Goal: Information Seeking & Learning: Learn about a topic

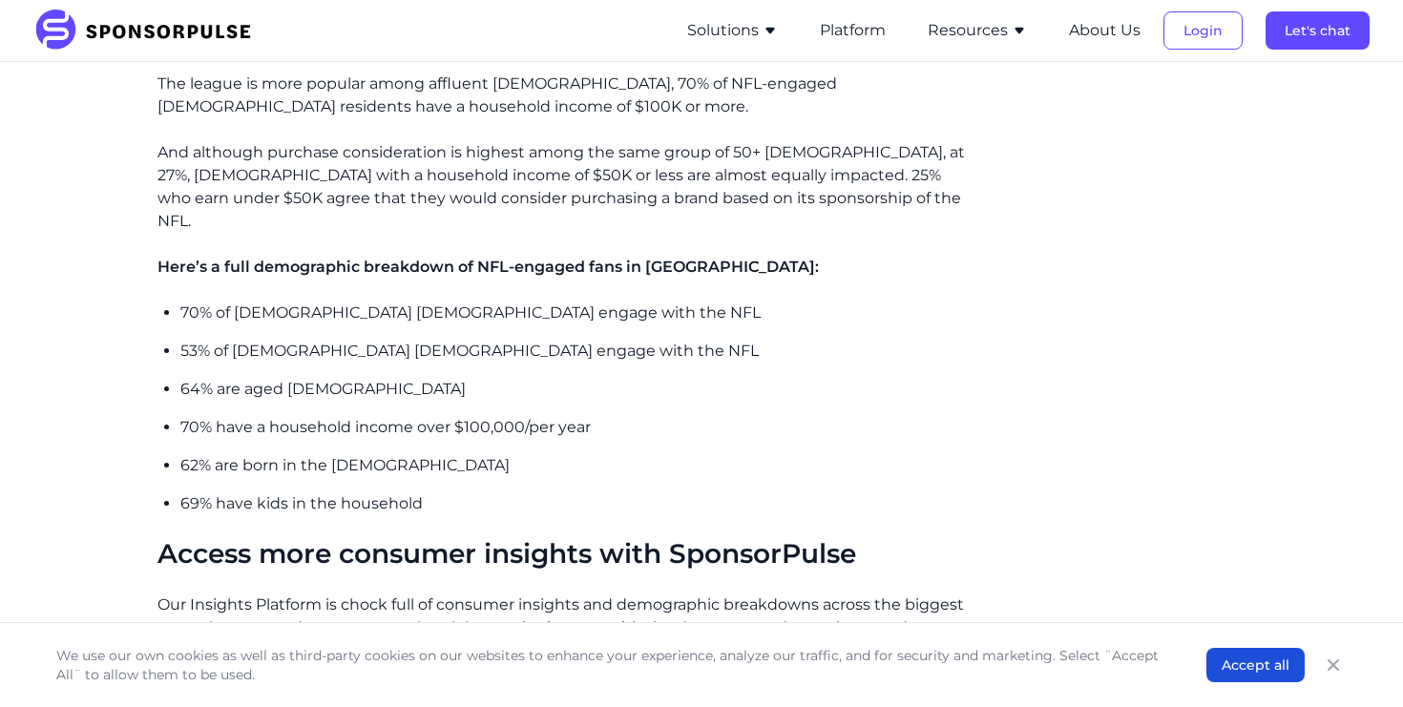
scroll to position [1619, 0]
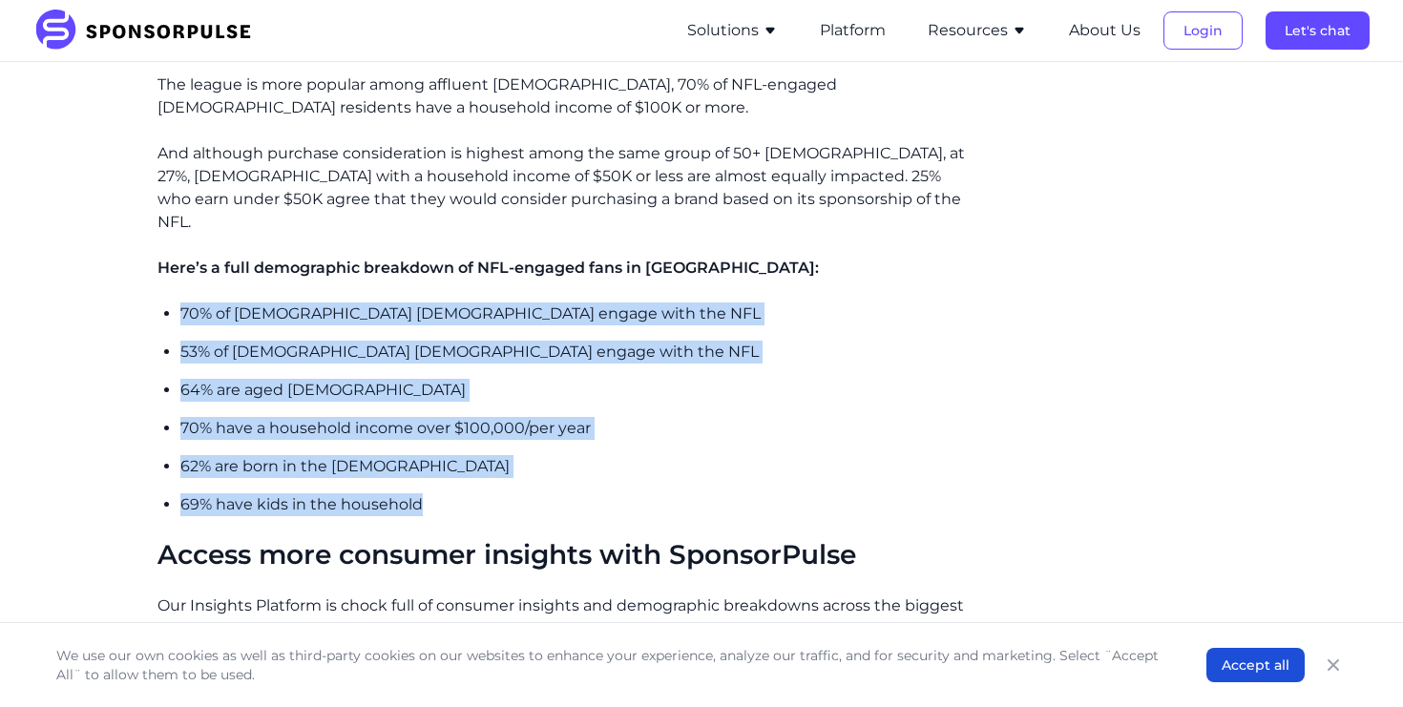
drag, startPoint x: 175, startPoint y: 232, endPoint x: 462, endPoint y: 422, distance: 344.3
copy ul "70% of [DEMOGRAPHIC_DATA] [DEMOGRAPHIC_DATA] engage with the NFL 53% of [DEMOGR…"
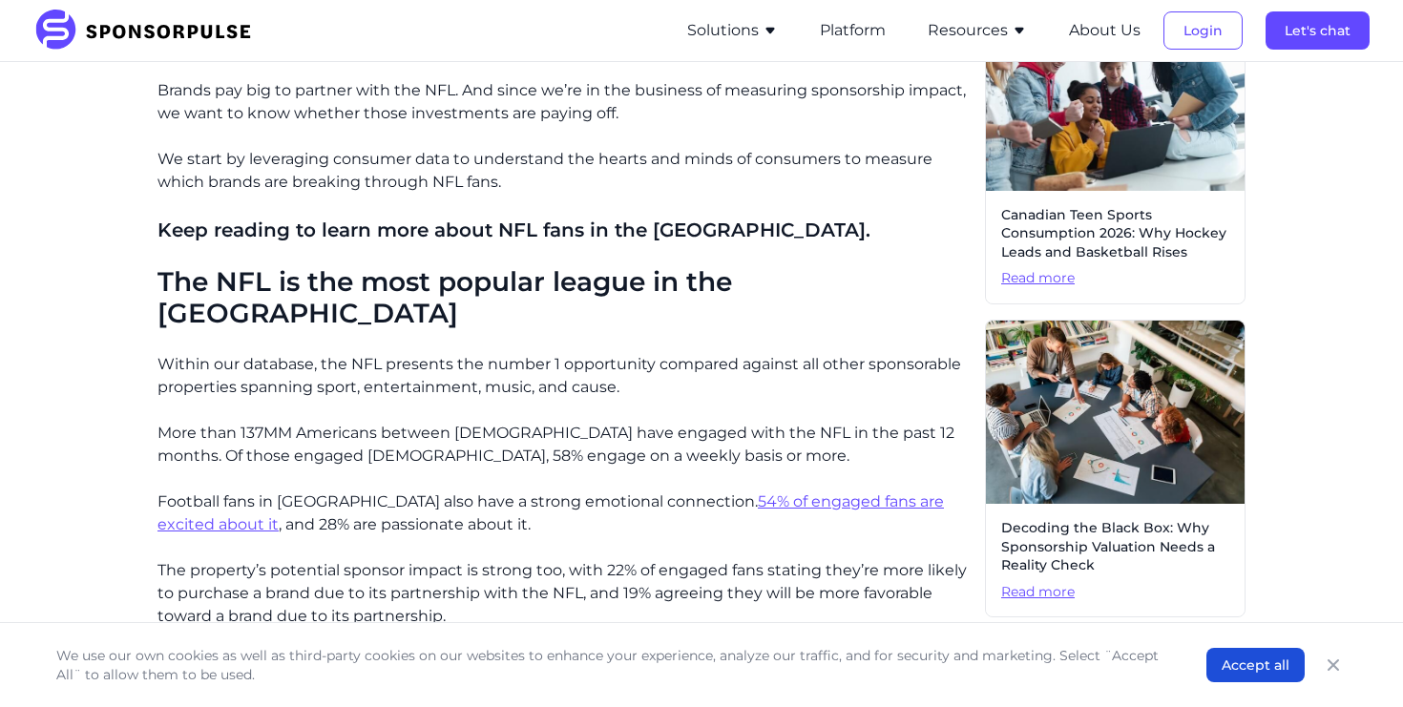
scroll to position [592, 0]
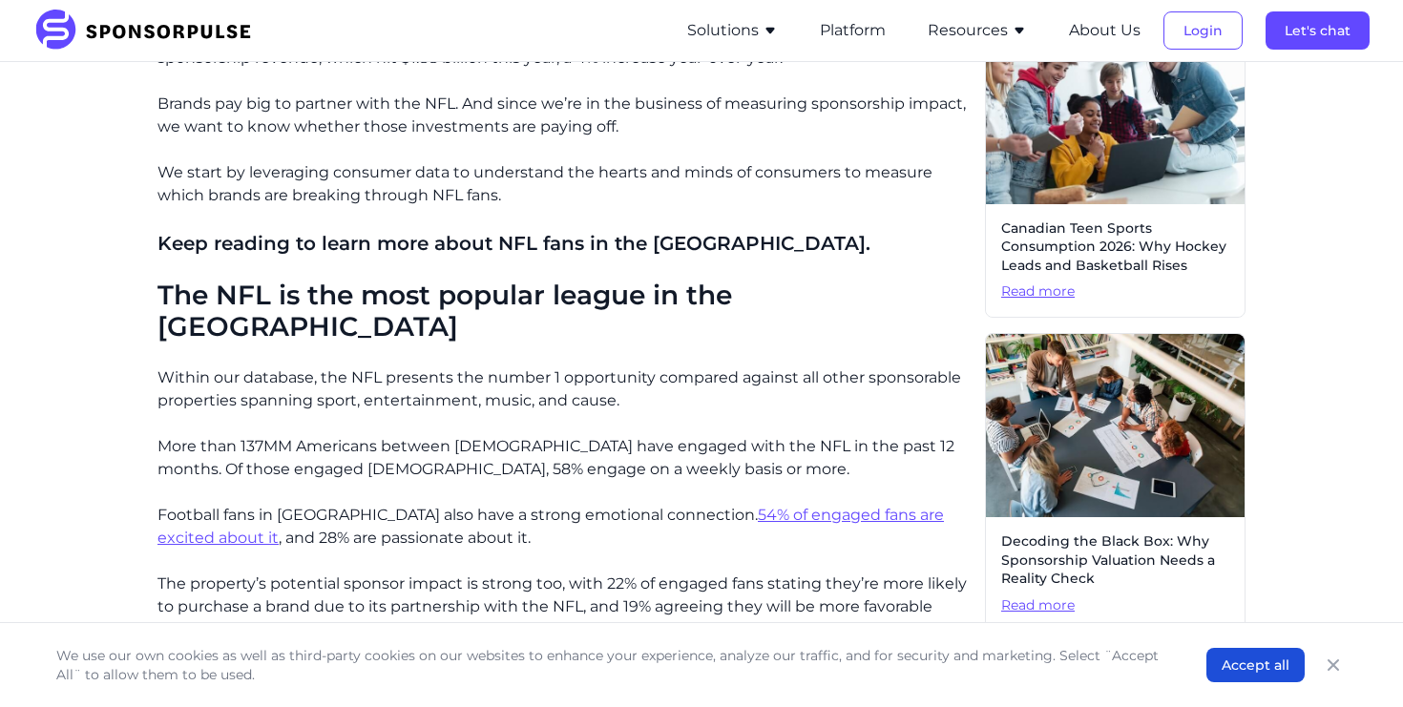
click at [756, 506] on u "54% of engaged fans are excited about it" at bounding box center [550, 526] width 786 height 41
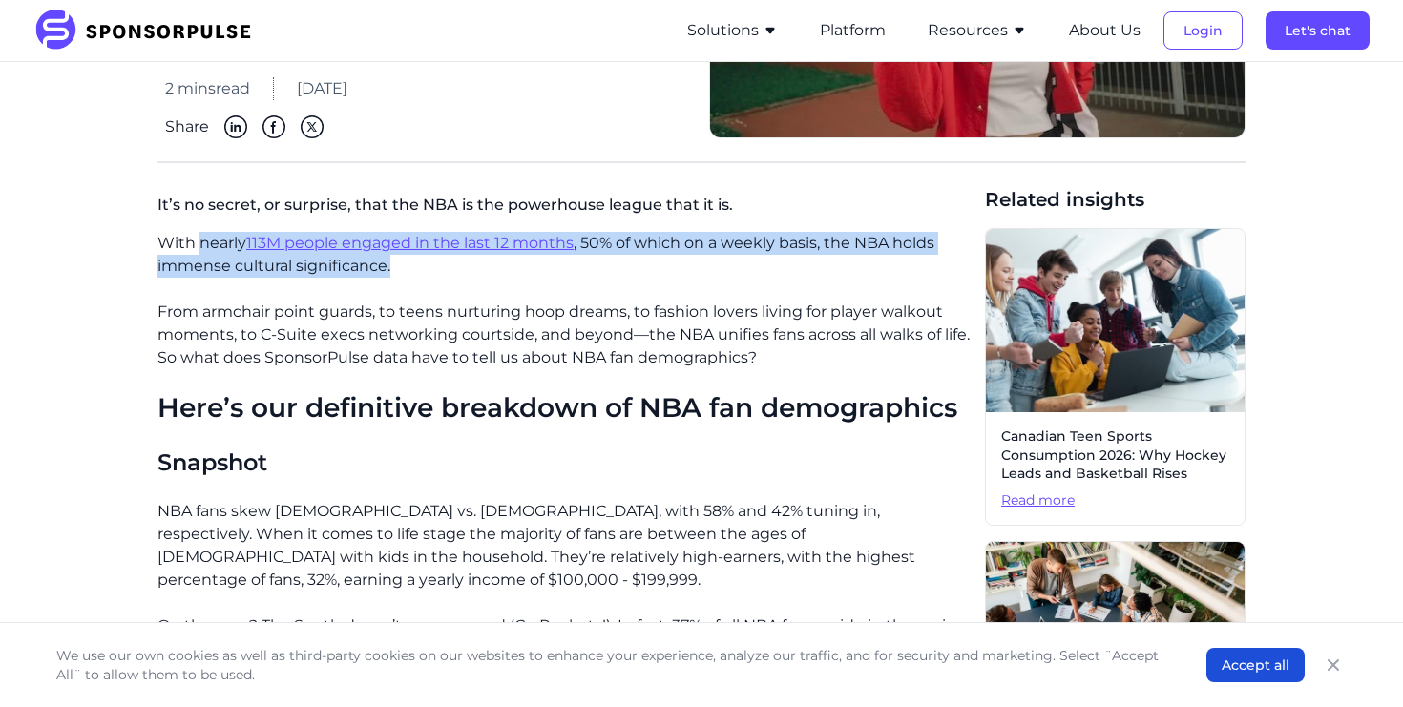
drag, startPoint x: 200, startPoint y: 247, endPoint x: 619, endPoint y: 272, distance: 419.6
click at [619, 272] on p "With nearly 113M people engaged in the last 12 months , 50% of which on a weekl…" at bounding box center [563, 255] width 812 height 46
click at [477, 270] on p "With nearly 113M people engaged in the last 12 months , 50% of which on a weekl…" at bounding box center [563, 255] width 812 height 46
drag, startPoint x: 155, startPoint y: 237, endPoint x: 427, endPoint y: 271, distance: 275.0
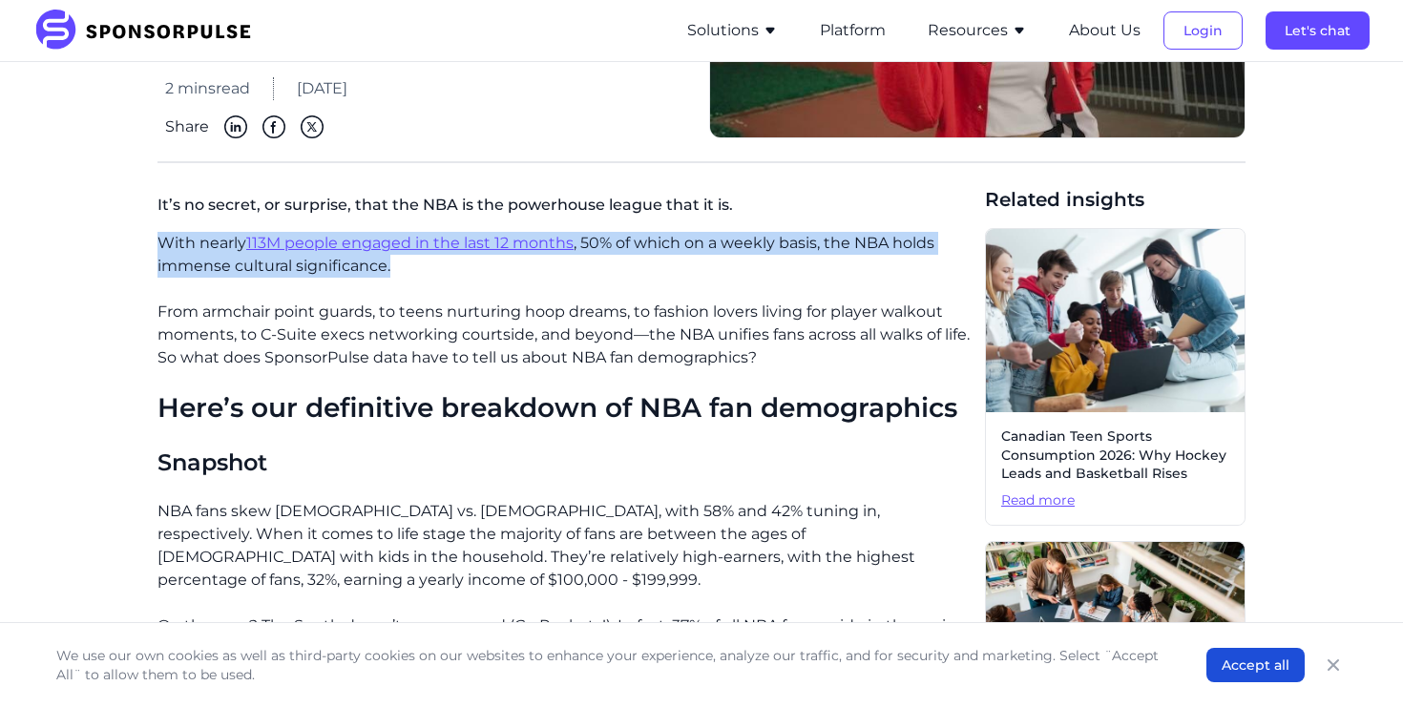
copy p "With nearly 113M people engaged in the last 12 months , 50% of which on a weekl…"
click at [644, 322] on p "From armchair point guards, to teens nurturing hoop dreams, to fashion lovers l…" at bounding box center [563, 335] width 812 height 69
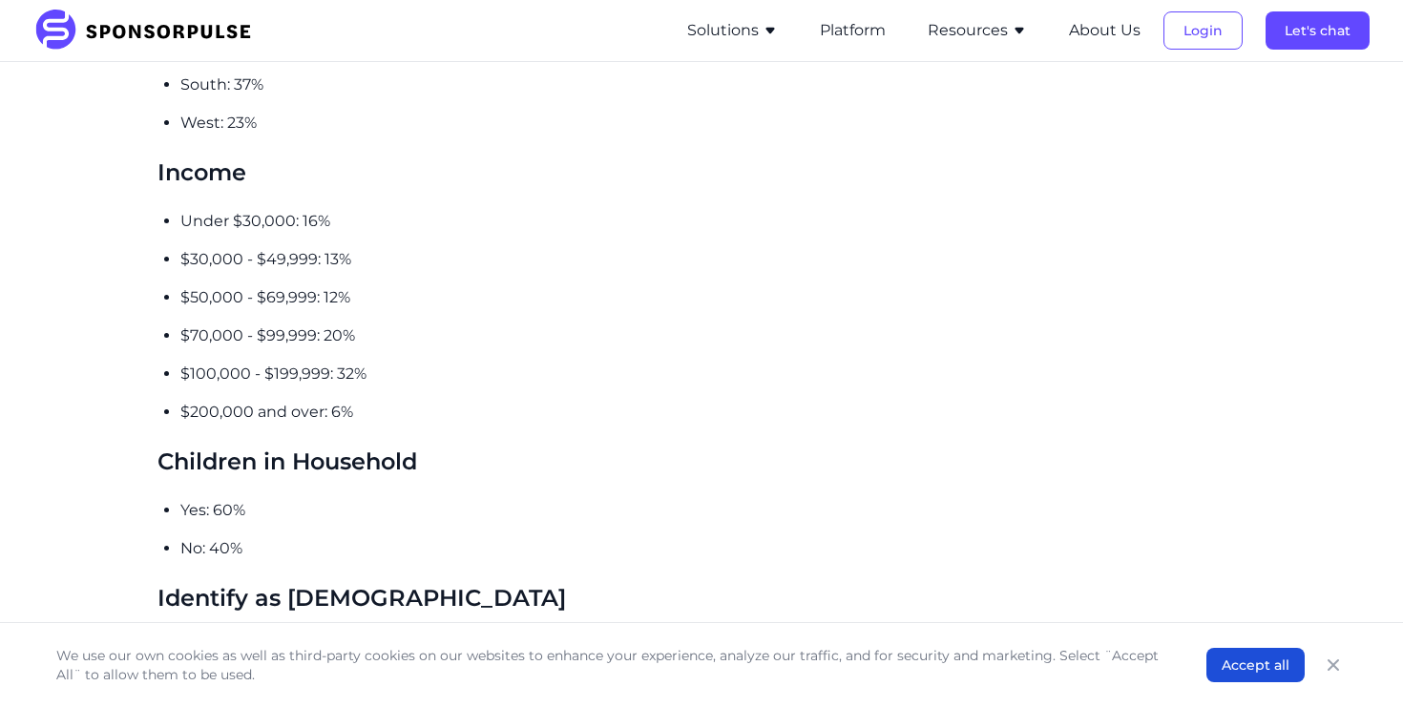
scroll to position [1634, 0]
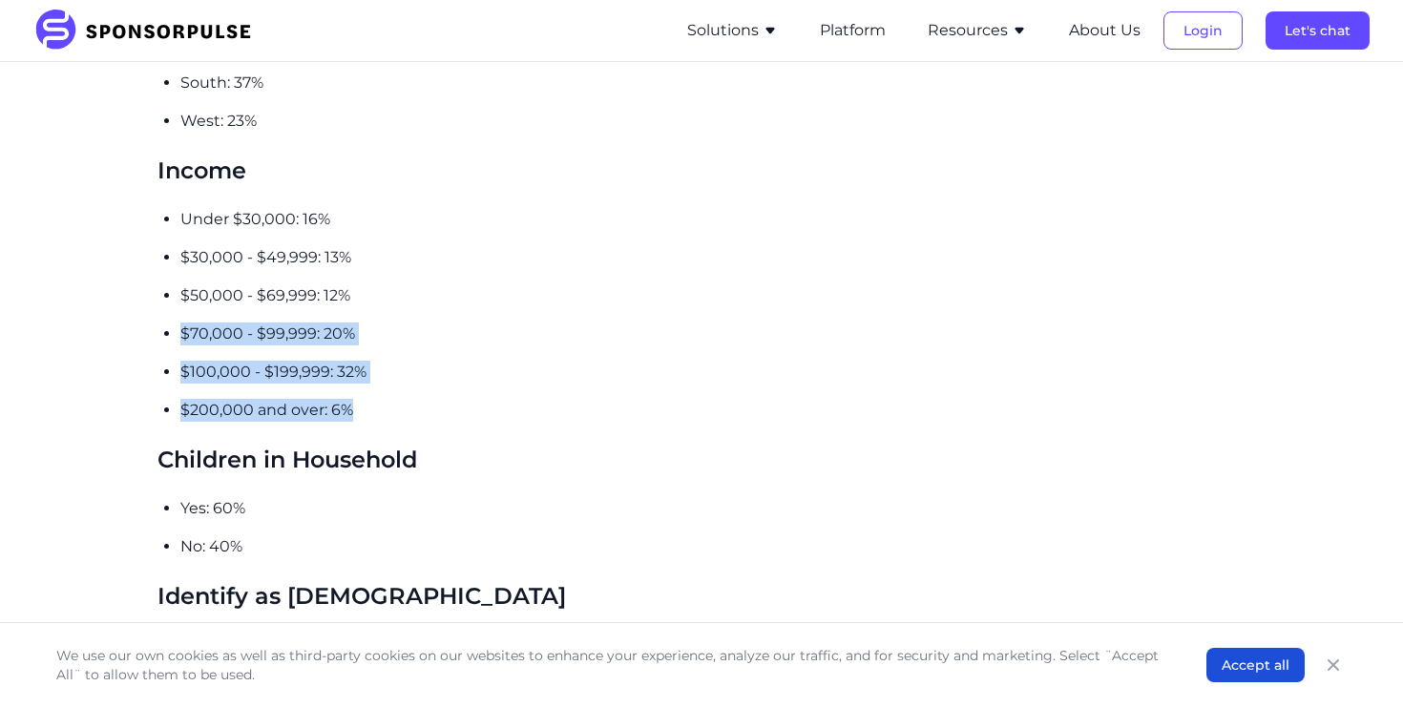
drag, startPoint x: 178, startPoint y: 309, endPoint x: 365, endPoint y: 388, distance: 203.1
click at [365, 388] on div "With nearly 113M people engaged in the last 12 months , 50% of which on a weekl…" at bounding box center [563, 75] width 812 height 2221
copy ul "$70,000 - $99,999: 20% $100,000 - $199,999: 32% $200,000 and over: 6%"
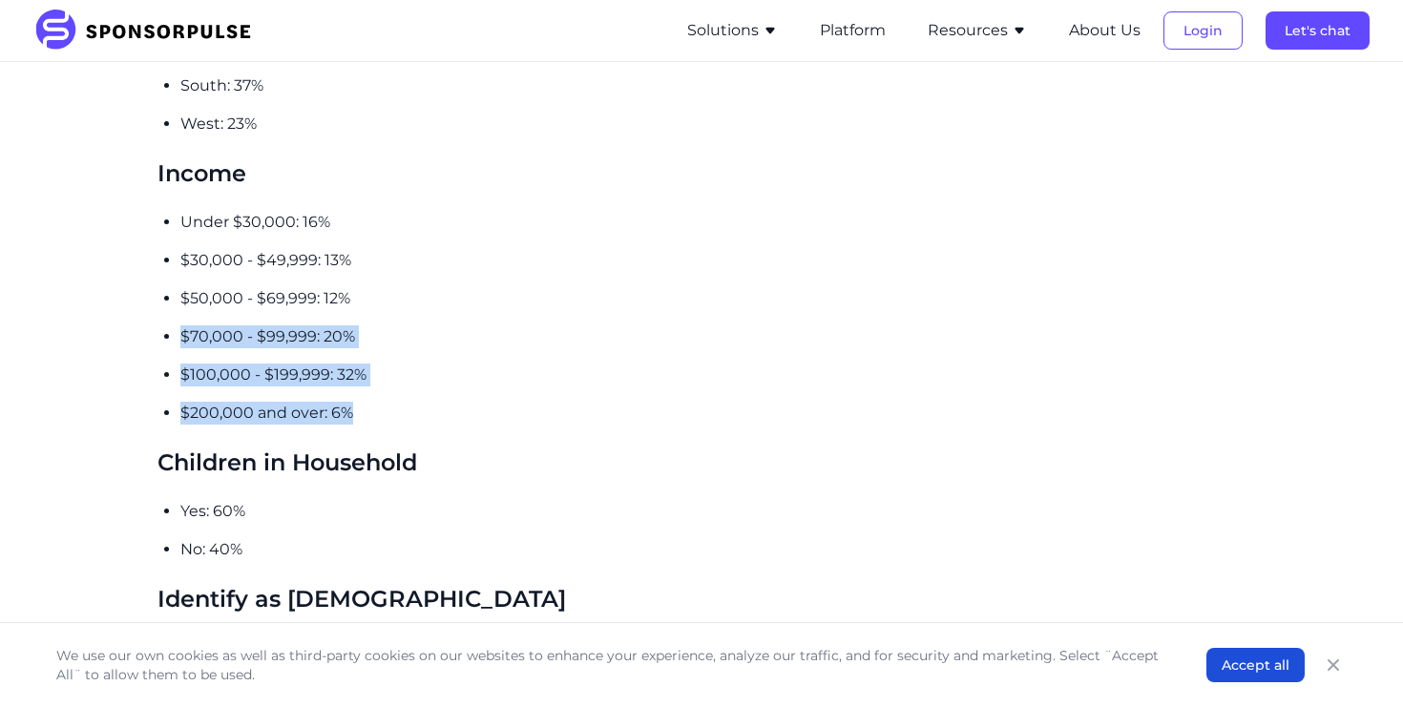
scroll to position [1420, 0]
